Goal: Information Seeking & Learning: Learn about a topic

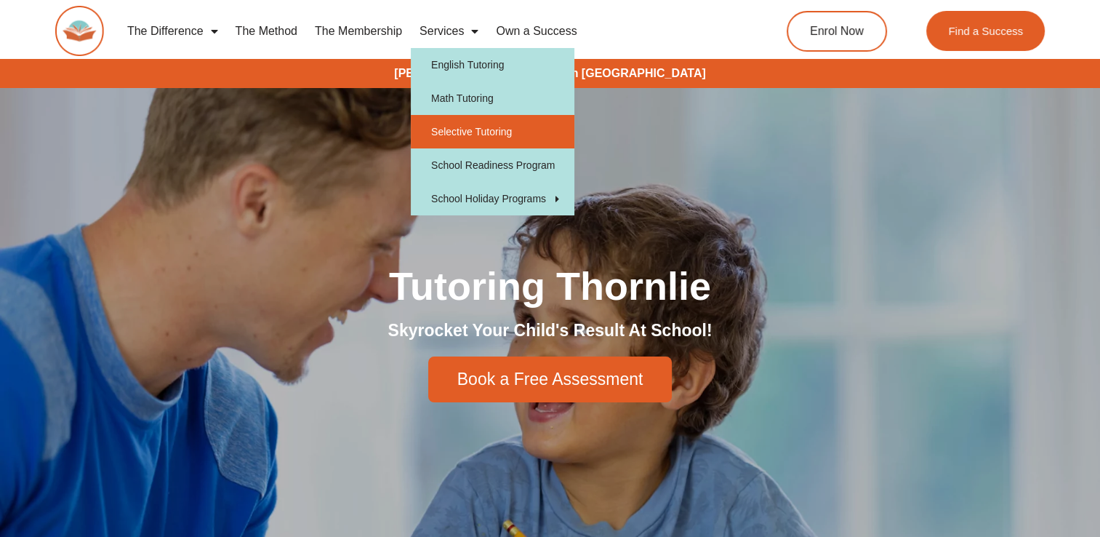
click at [476, 135] on link "Selective Tutoring" at bounding box center [493, 131] width 164 height 33
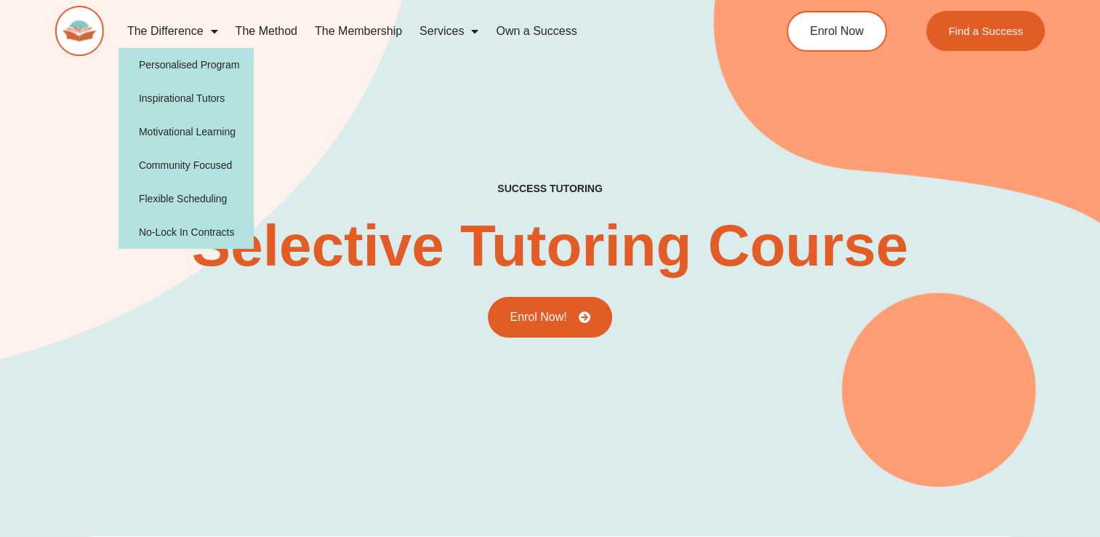
click at [209, 31] on span "Menu" at bounding box center [211, 31] width 15 height 26
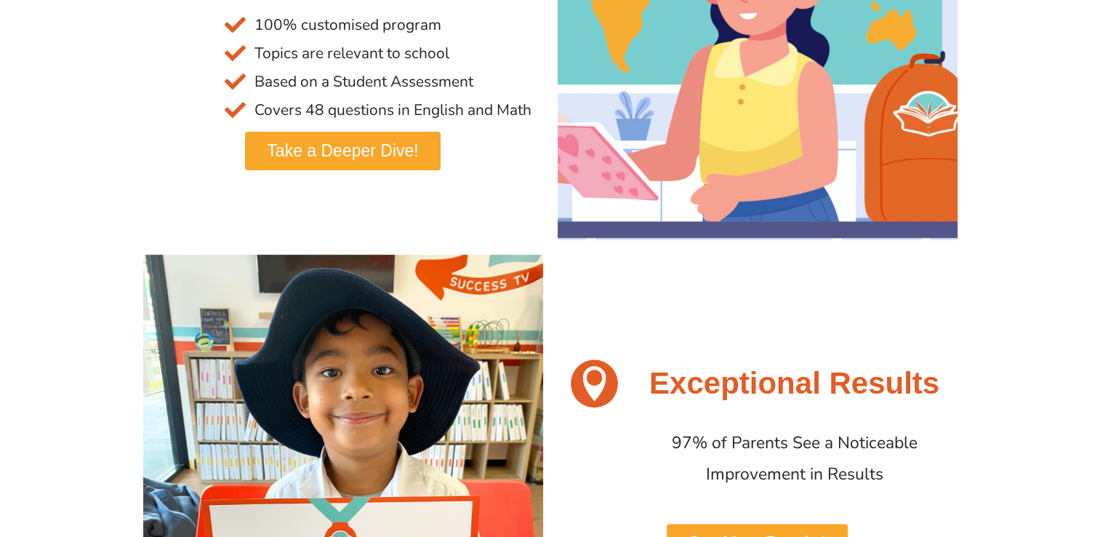
scroll to position [487, 0]
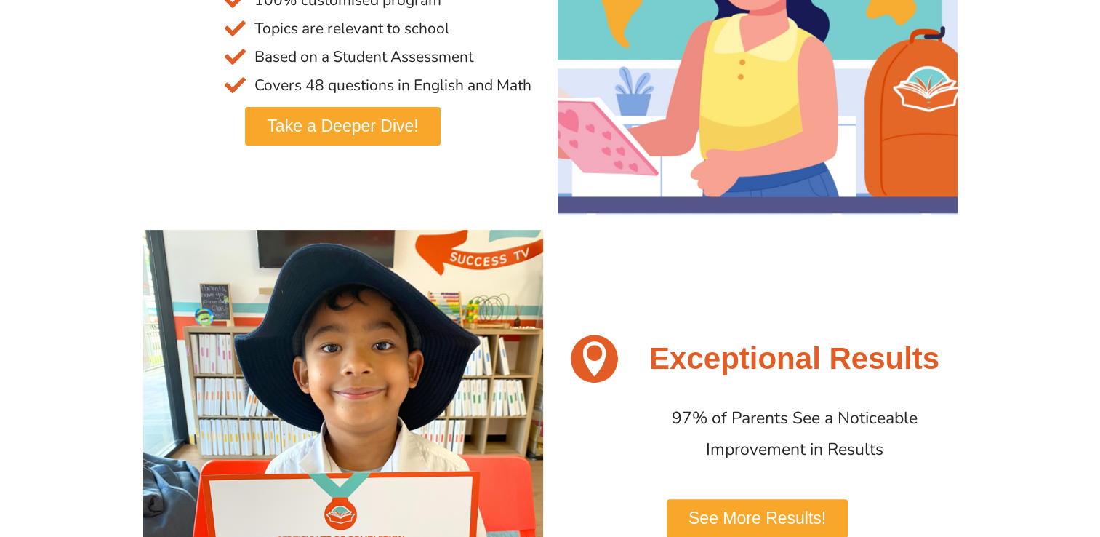
click at [411, 246] on img at bounding box center [343, 430] width 400 height 400
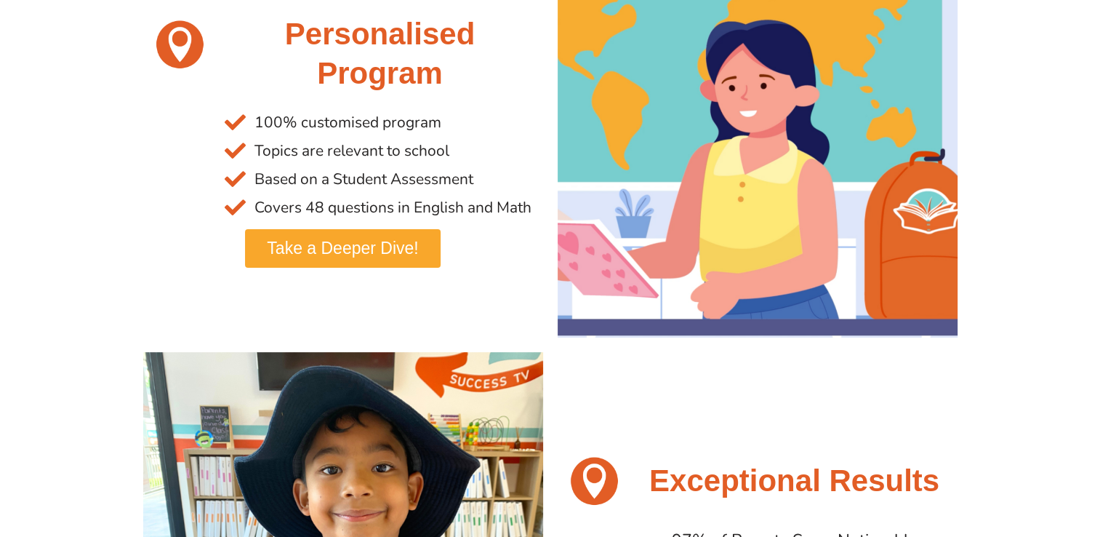
scroll to position [367, 0]
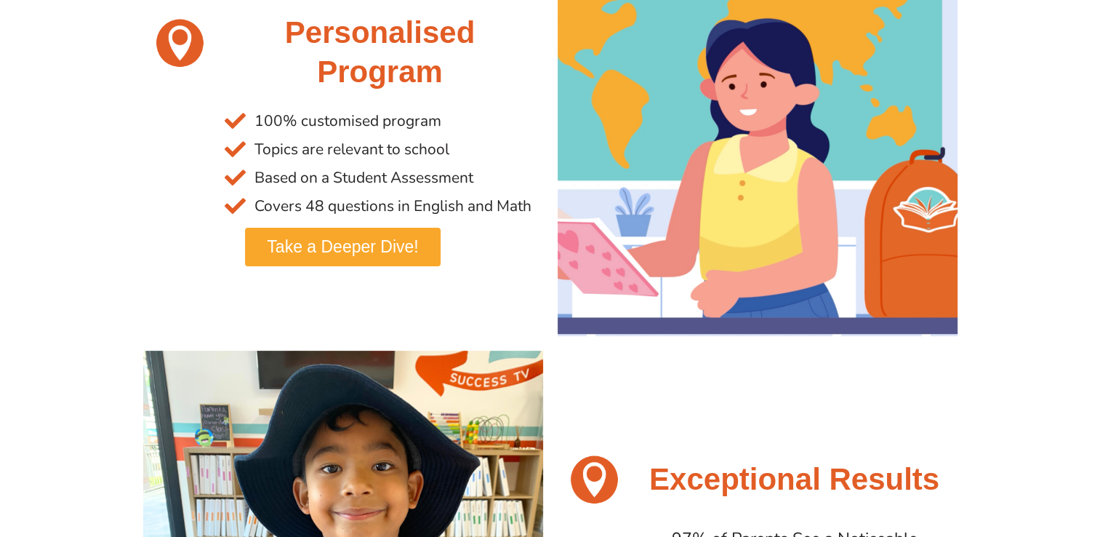
click at [312, 248] on span "Take a Deeper Dive!" at bounding box center [342, 247] width 151 height 17
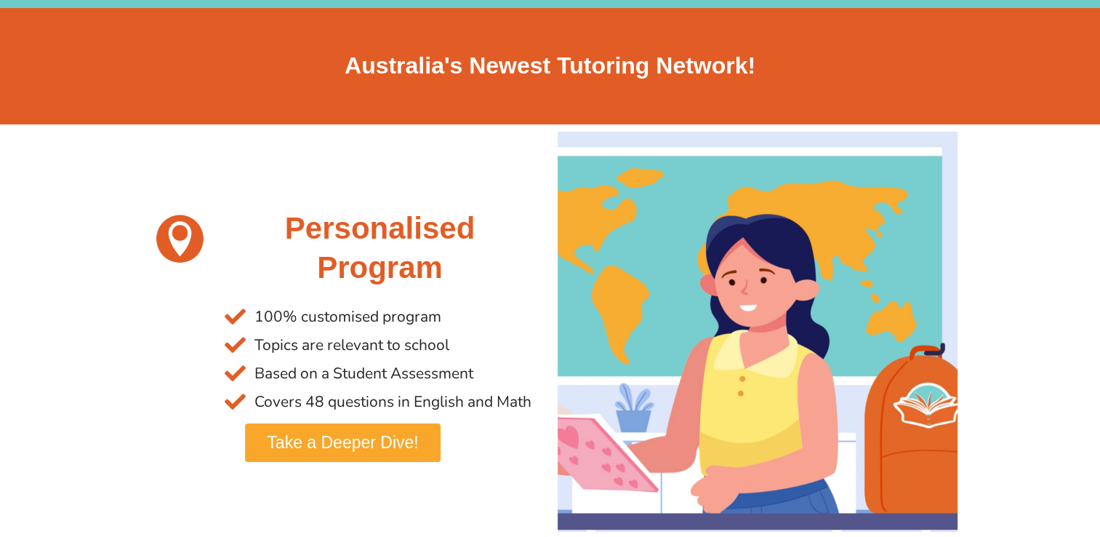
scroll to position [172, 0]
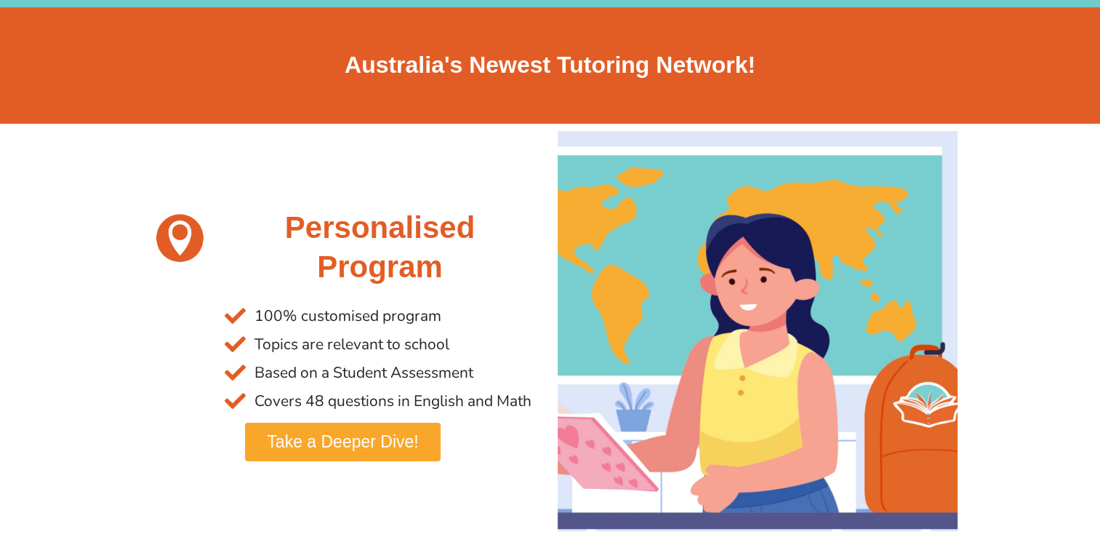
click at [325, 430] on link "Take a Deeper Dive!" at bounding box center [342, 442] width 195 height 39
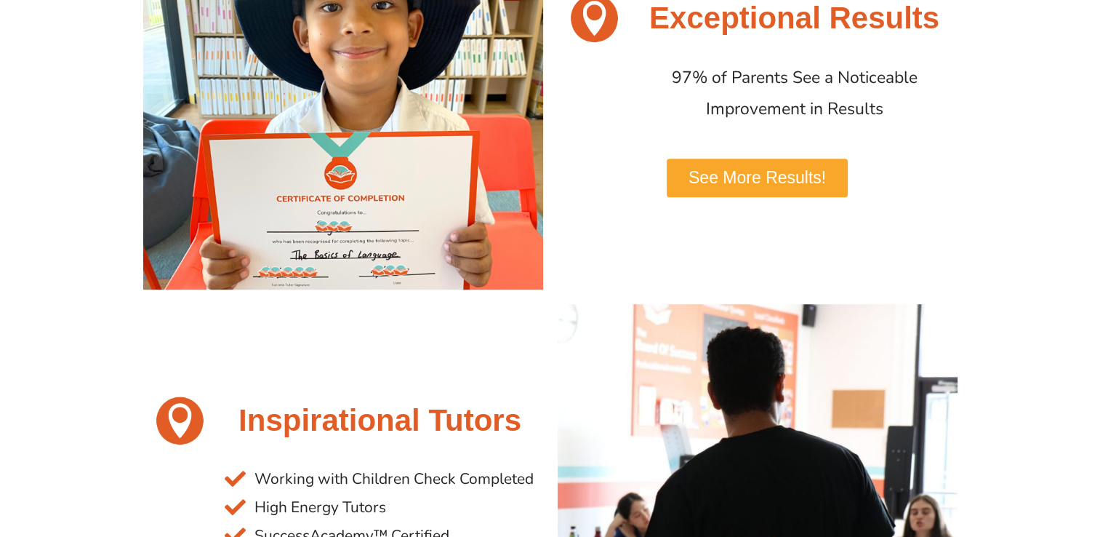
scroll to position [828, 0]
click at [725, 170] on span "See More Results!" at bounding box center [757, 177] width 137 height 17
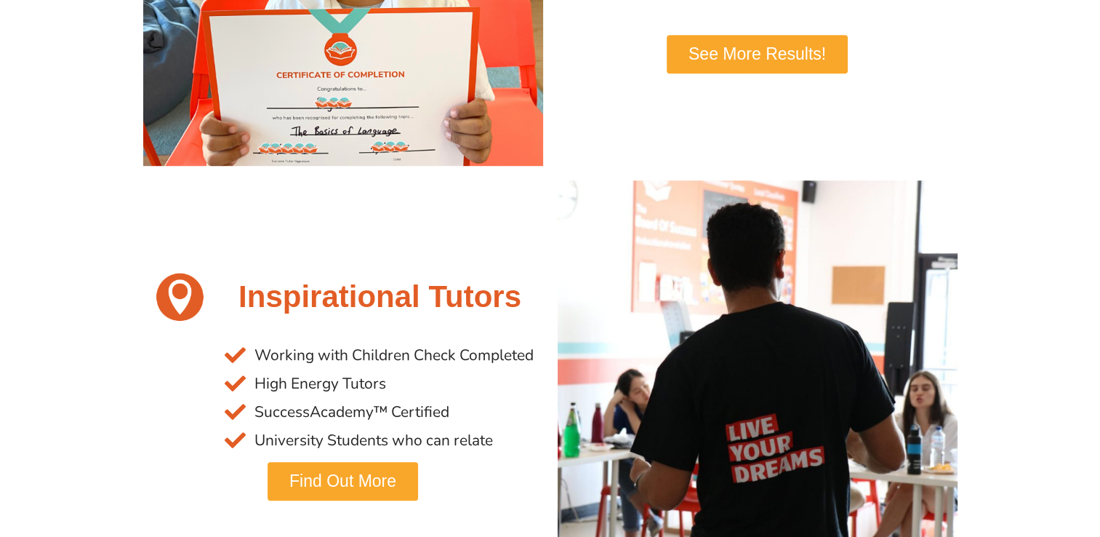
scroll to position [961, 0]
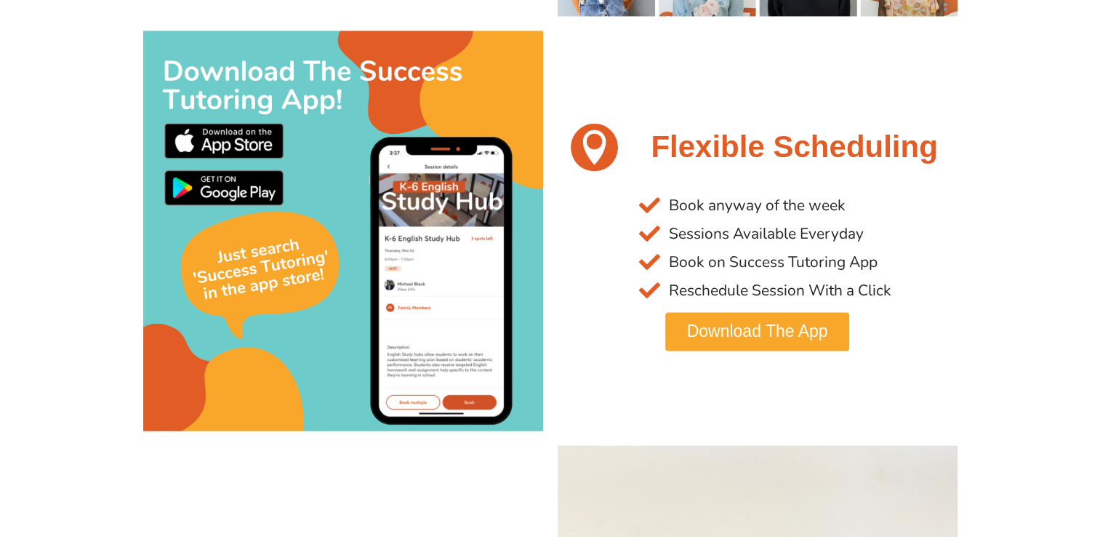
scroll to position [2349, 0]
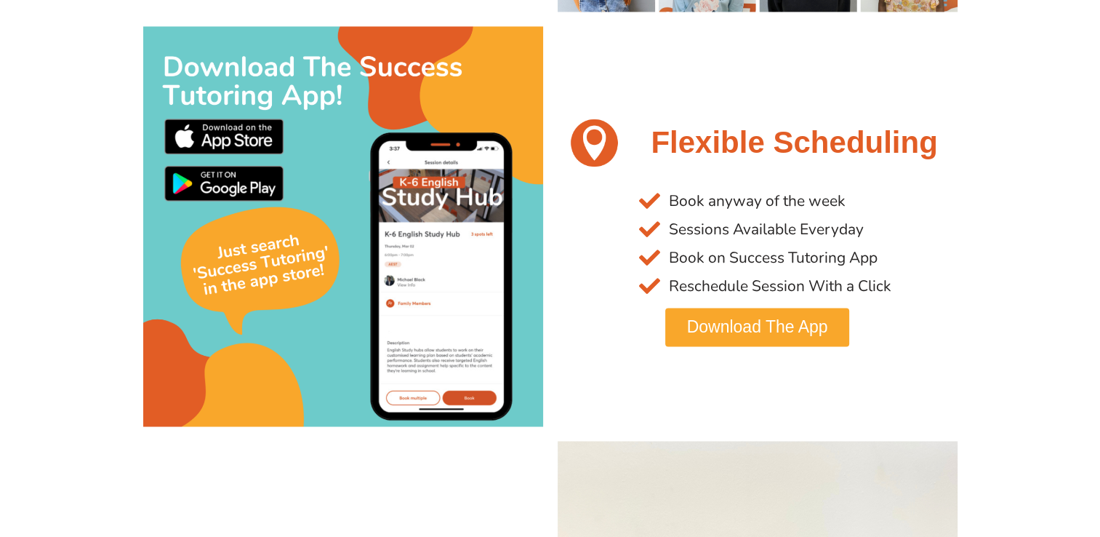
click at [746, 316] on link "Download The App" at bounding box center [757, 327] width 185 height 39
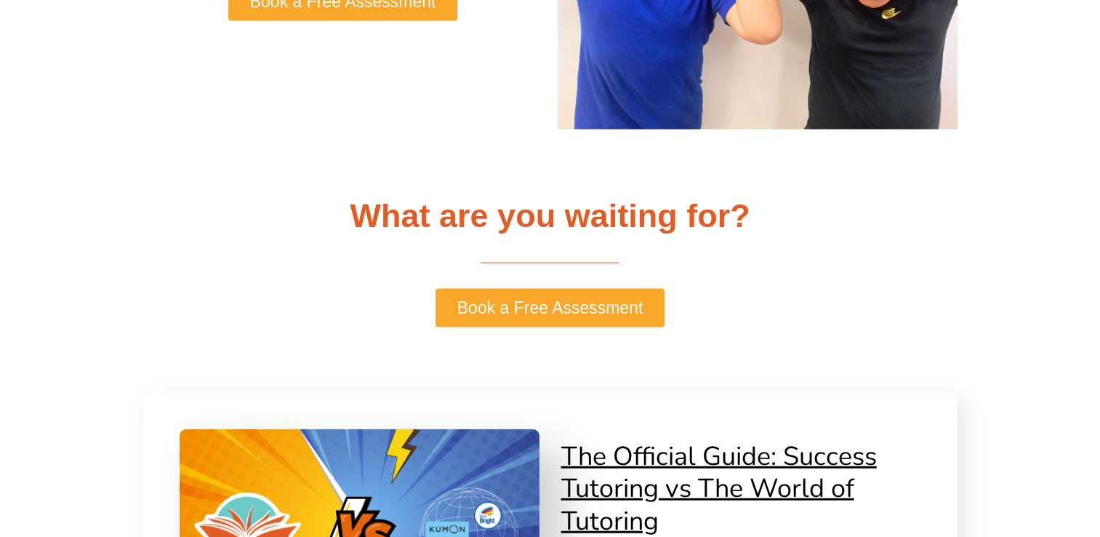
scroll to position [3060, 0]
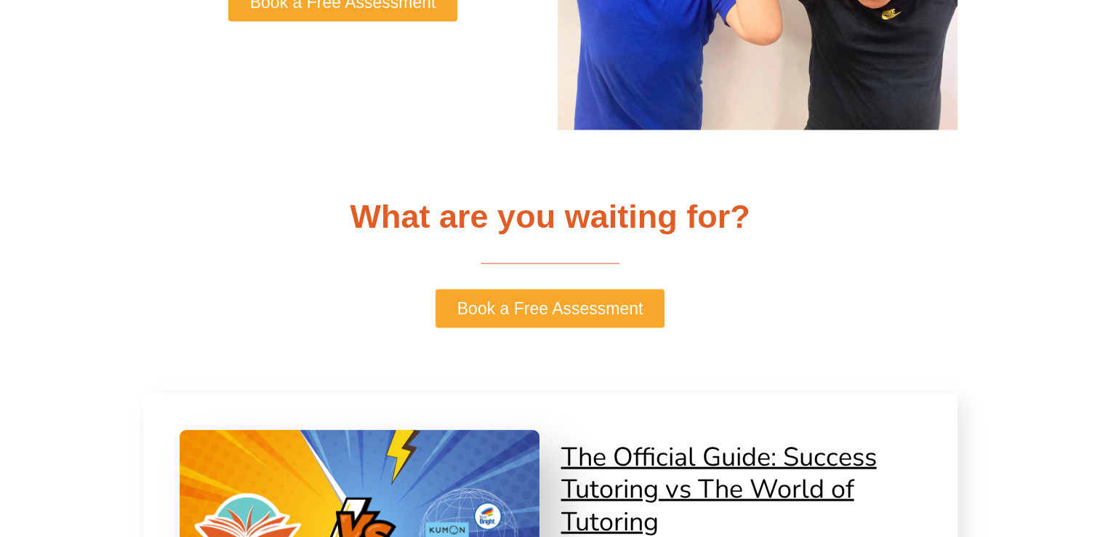
click at [489, 298] on link "Book a Free Assessment" at bounding box center [551, 308] width 230 height 39
